Goal: Information Seeking & Learning: Learn about a topic

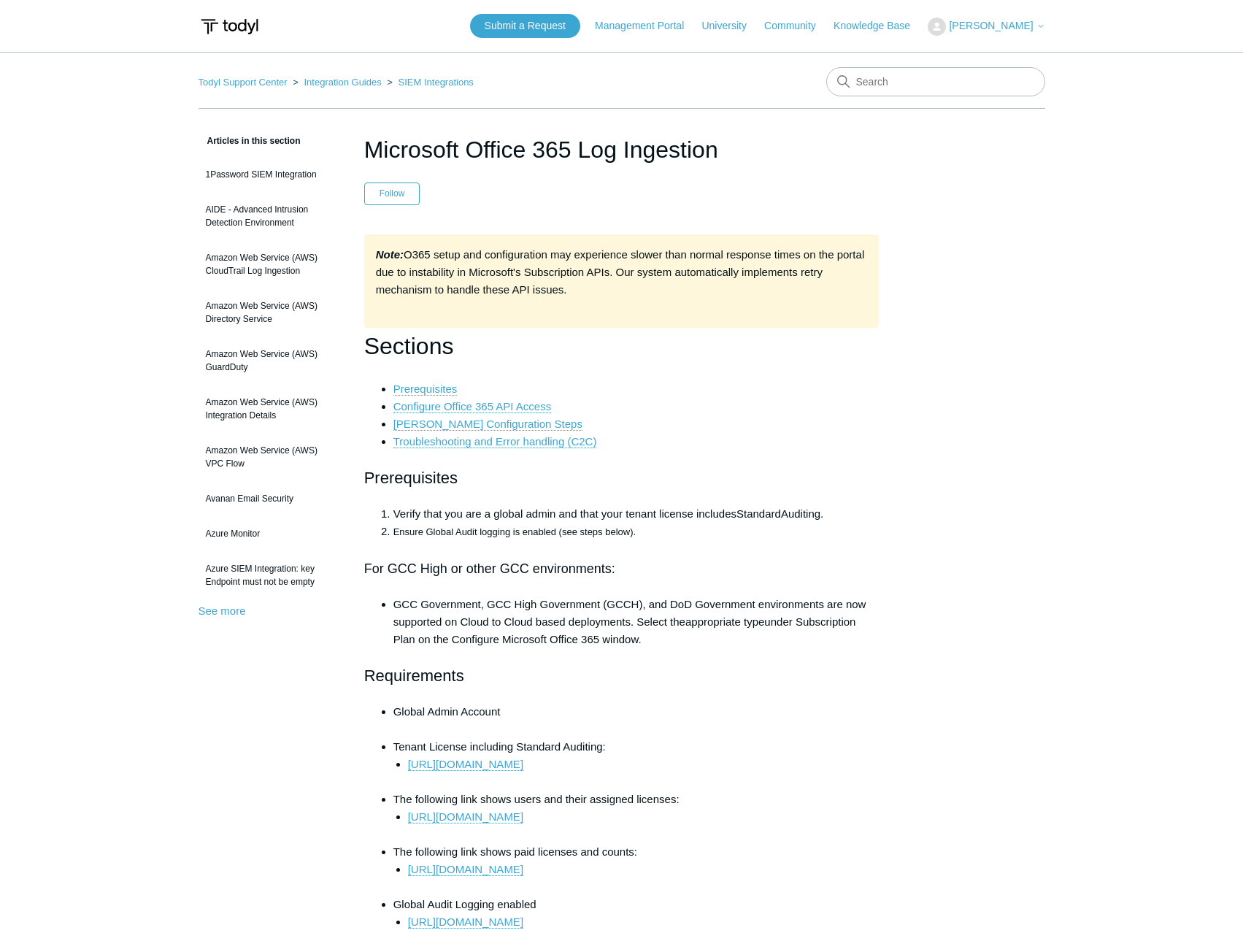
scroll to position [6313, 0]
